Goal: Task Accomplishment & Management: Manage account settings

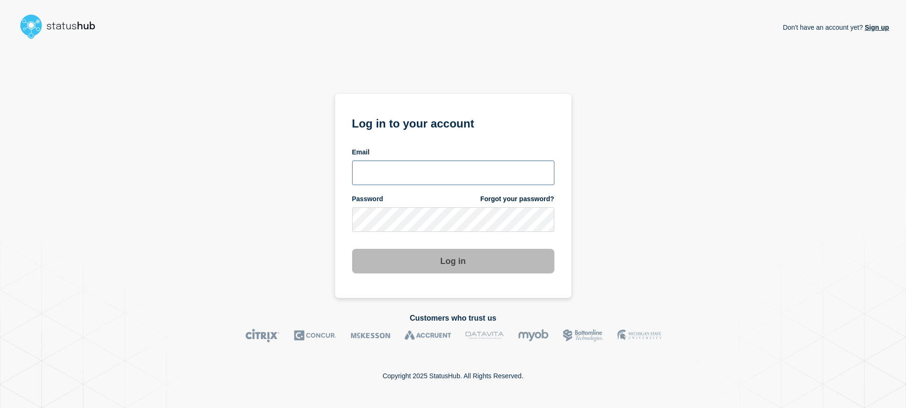
click at [421, 170] on input "email input" at bounding box center [453, 173] width 202 height 25
type input "@"
click at [467, 166] on input "email input" at bounding box center [453, 173] width 202 height 25
type input "[EMAIL_ADDRESS][DOMAIN_NAME]"
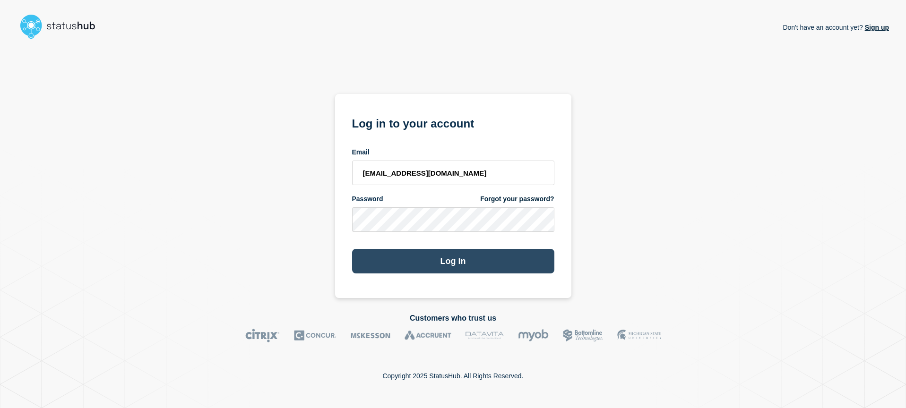
click at [509, 268] on button "Log in" at bounding box center [453, 261] width 202 height 25
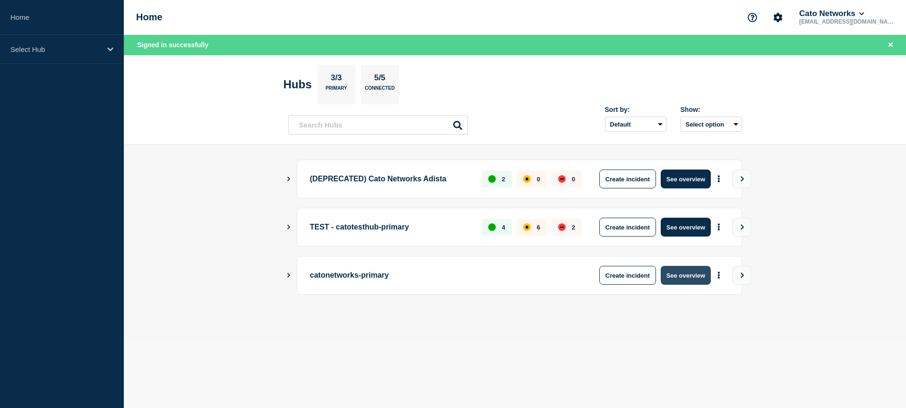
click at [678, 275] on button "See overview" at bounding box center [686, 275] width 50 height 19
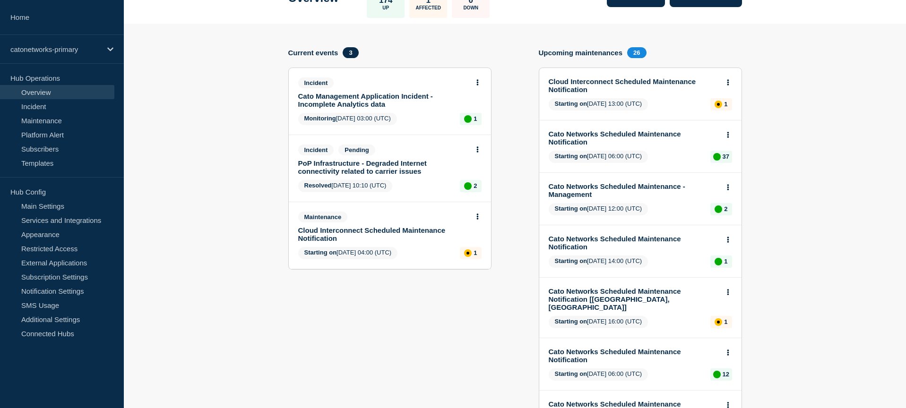
scroll to position [70, 0]
click at [355, 107] on link "Cato Management Application Incident - Incomplete Analytics data" at bounding box center [383, 100] width 171 height 16
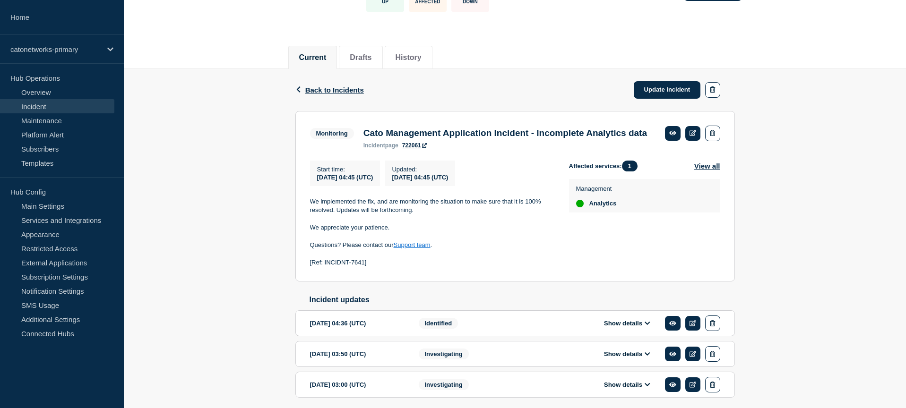
scroll to position [124, 0]
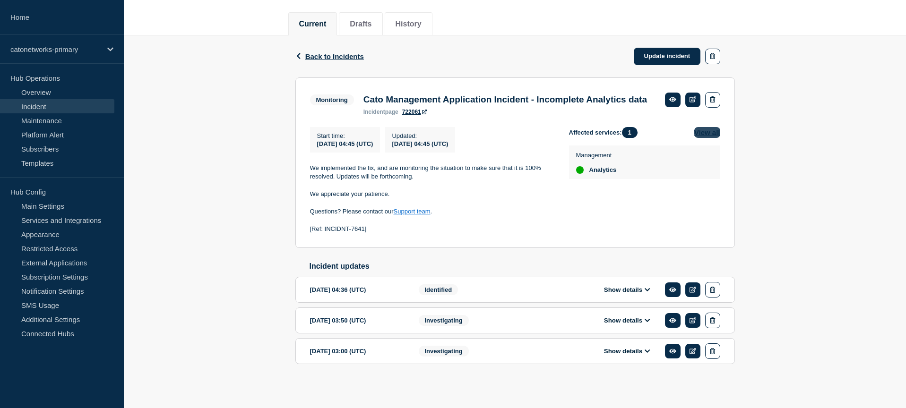
click at [705, 127] on button "View all" at bounding box center [708, 132] width 26 height 11
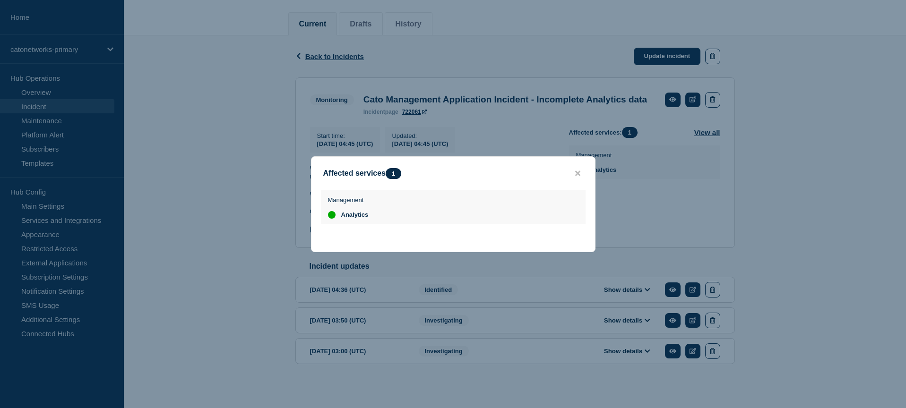
click at [814, 179] on div at bounding box center [453, 204] width 906 height 408
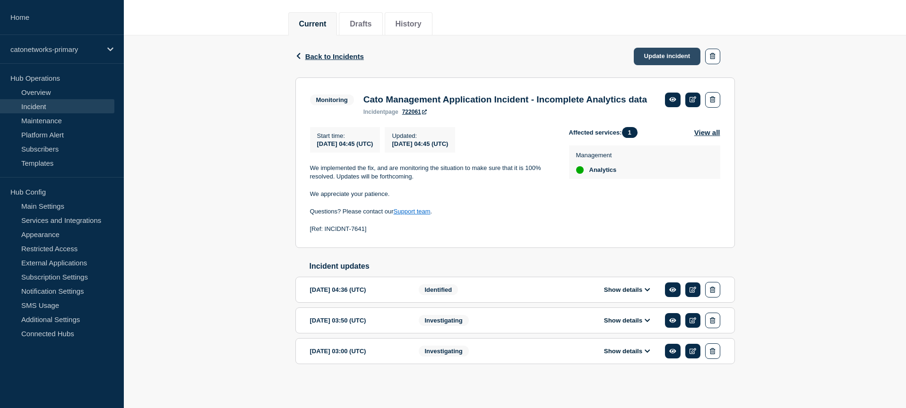
click at [673, 48] on link "Update incident" at bounding box center [667, 56] width 67 height 17
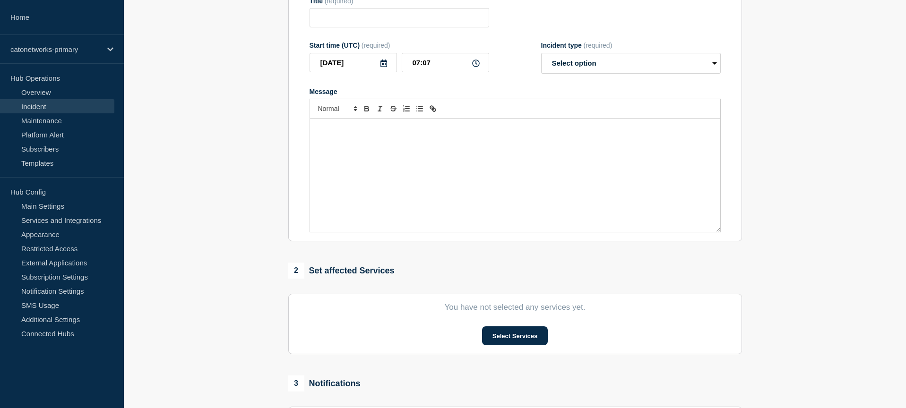
type input "Cato Management Application Incident - Incomplete Analytics data"
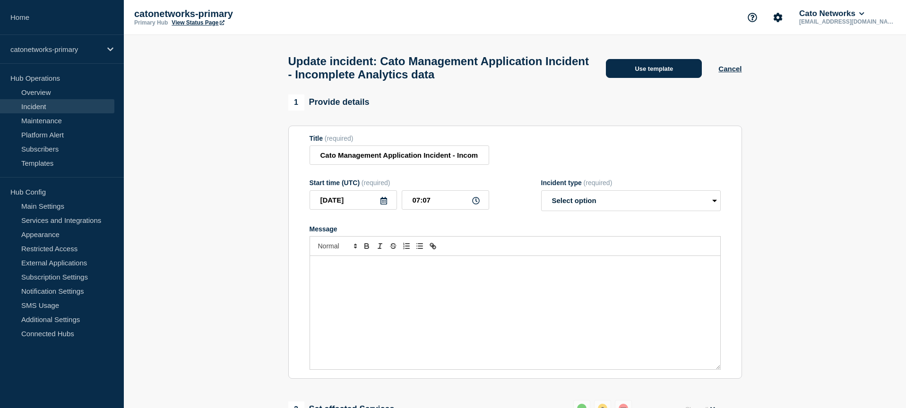
click at [651, 68] on button "Use template" at bounding box center [654, 68] width 96 height 19
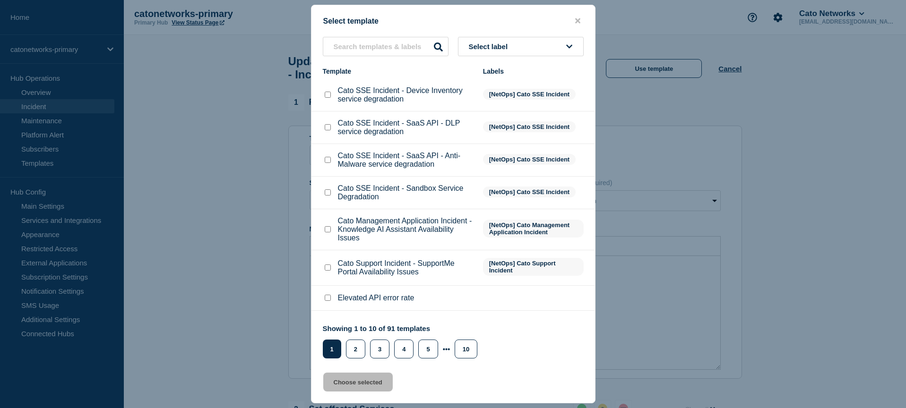
click at [495, 43] on span "Select label" at bounding box center [490, 47] width 43 height 8
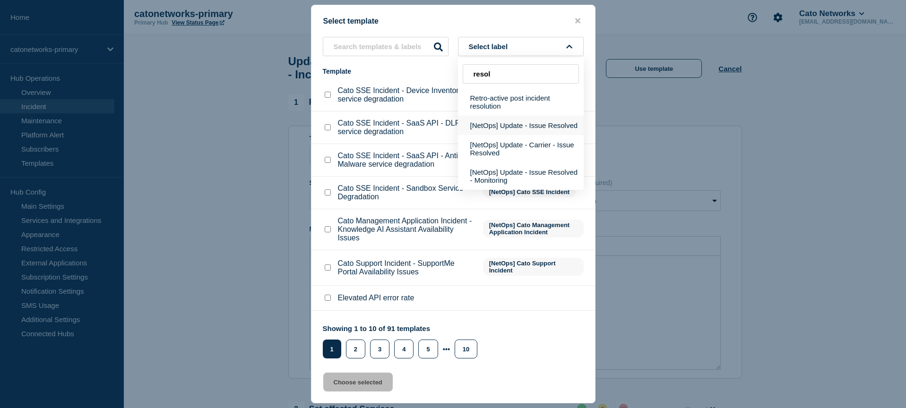
type input "resol"
click at [516, 120] on button "[NetOps] Update - Issue Resolved" at bounding box center [521, 125] width 126 height 19
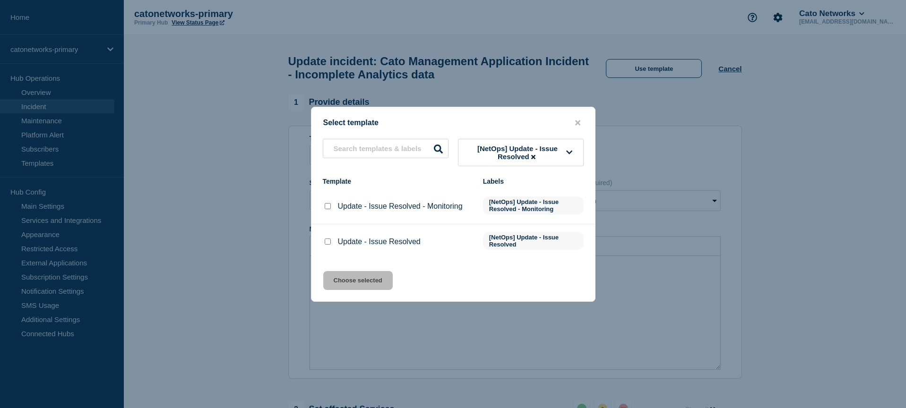
click at [328, 206] on input "Update - Issue Resolved - Monitoring checkbox" at bounding box center [328, 206] width 6 height 6
click at [327, 209] on input "Update - Issue Resolved - Monitoring checkbox" at bounding box center [328, 206] width 6 height 6
checkbox input "false"
click at [325, 245] on input "Update - Issue Resolved checkbox" at bounding box center [328, 242] width 6 height 6
checkbox input "true"
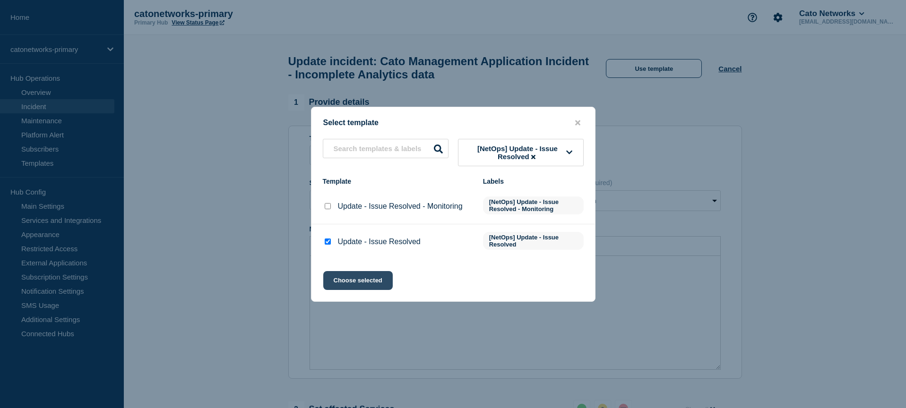
click at [362, 286] on button "Choose selected" at bounding box center [358, 280] width 70 height 19
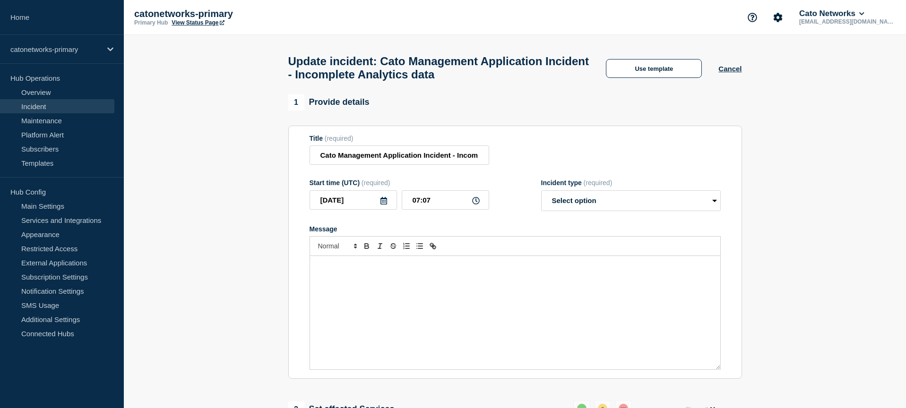
select select "resolved"
radio input "false"
radio input "true"
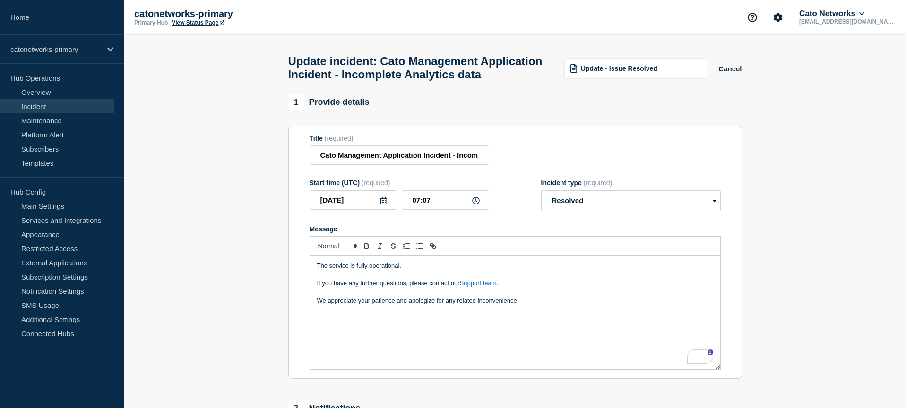
click at [535, 305] on p "We appreciate your patience and apologize for any related inconvenience." at bounding box center [515, 301] width 396 height 9
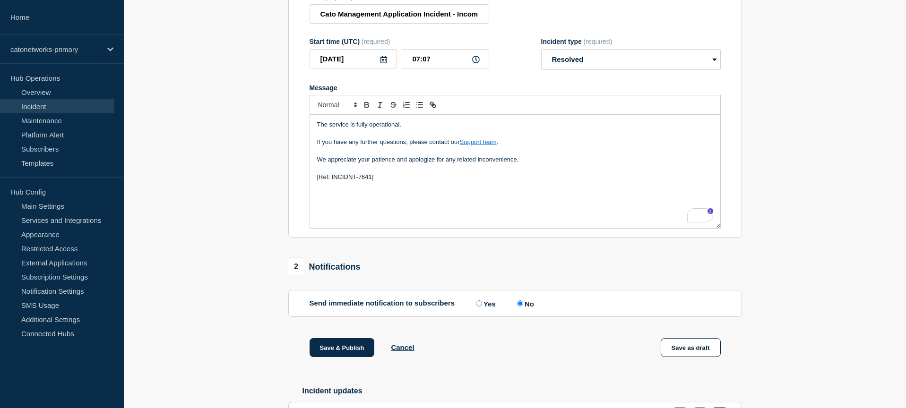
scroll to position [304, 0]
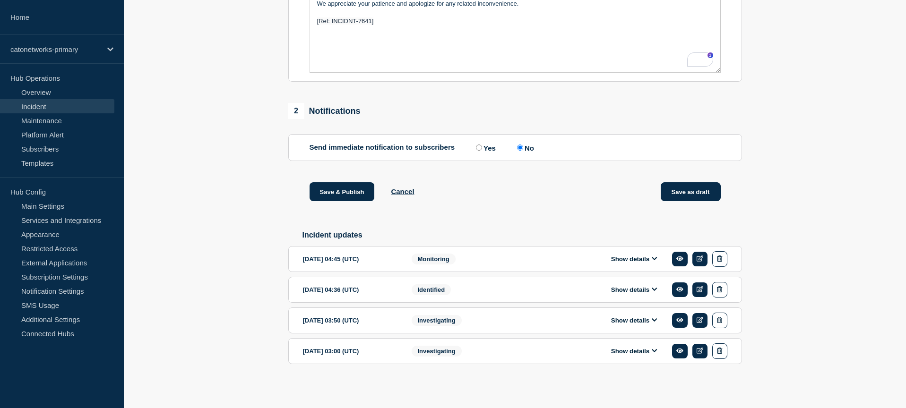
click at [697, 198] on button "Save as draft" at bounding box center [691, 191] width 60 height 19
